Goal: Navigation & Orientation: Find specific page/section

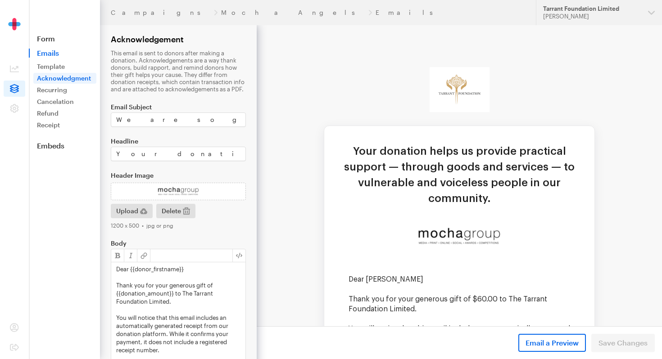
click at [15, 27] on img at bounding box center [14, 30] width 45 height 25
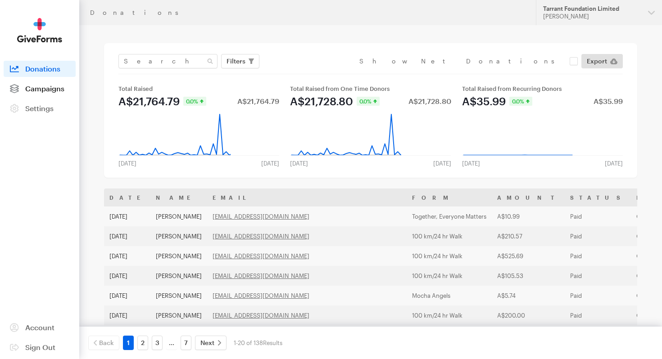
click at [51, 88] on span "Campaigns" at bounding box center [44, 88] width 39 height 9
